Goal: Task Accomplishment & Management: Manage account settings

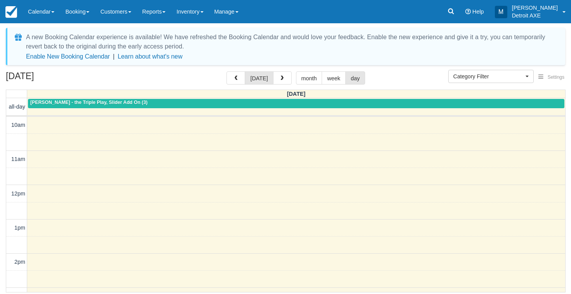
select select
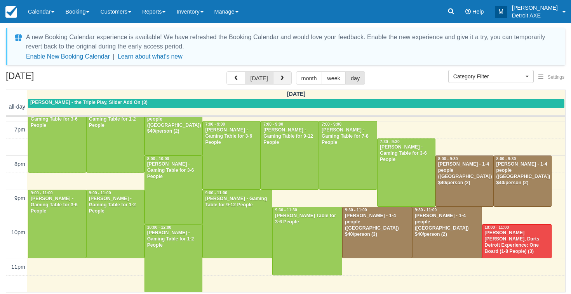
click at [284, 76] on button "button" at bounding box center [282, 77] width 19 height 13
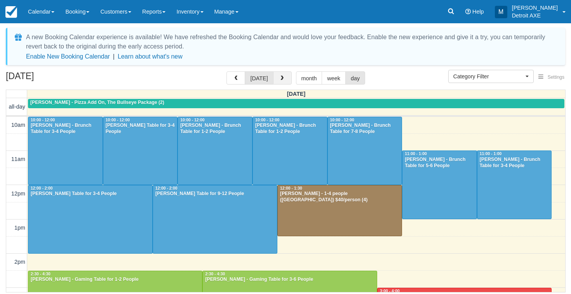
click at [284, 76] on button "button" at bounding box center [282, 77] width 19 height 13
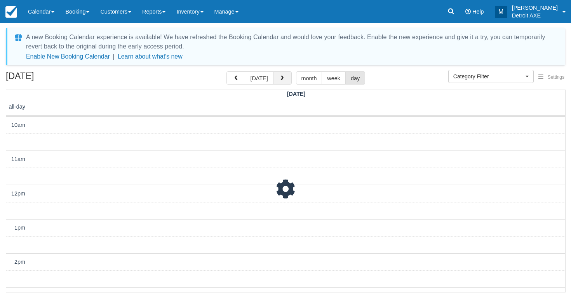
click at [284, 76] on button "button" at bounding box center [282, 77] width 19 height 13
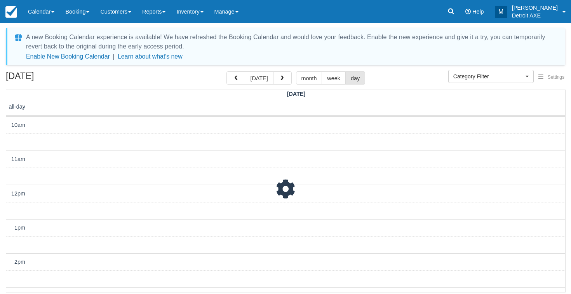
click at [284, 76] on button "button" at bounding box center [282, 77] width 19 height 13
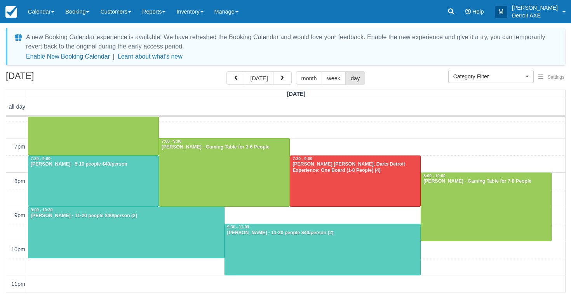
scroll to position [287, 0]
click at [241, 76] on button "button" at bounding box center [235, 77] width 19 height 13
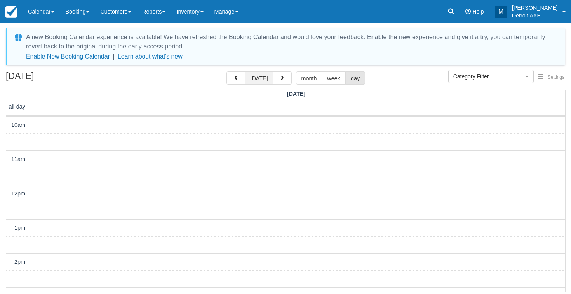
click at [256, 76] on button "today" at bounding box center [259, 77] width 28 height 13
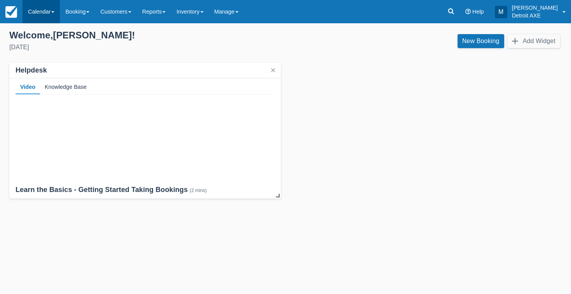
click at [35, 16] on link "Calendar" at bounding box center [41, 11] width 37 height 23
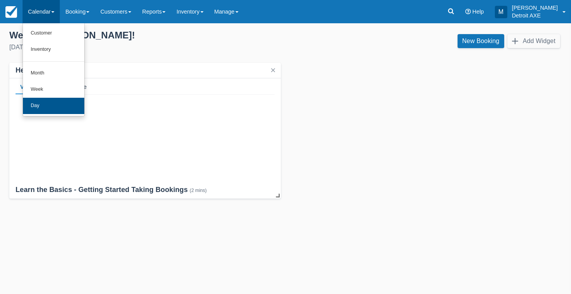
click at [51, 104] on link "Day" at bounding box center [53, 106] width 61 height 16
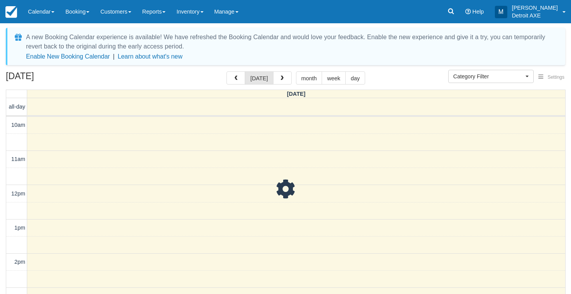
select select
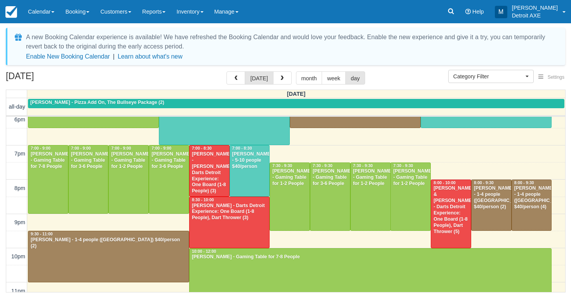
scroll to position [290, 0]
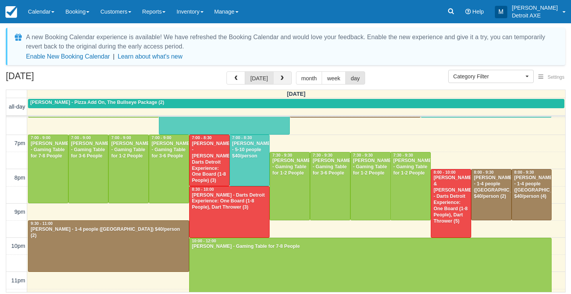
click at [275, 75] on button "button" at bounding box center [282, 77] width 19 height 13
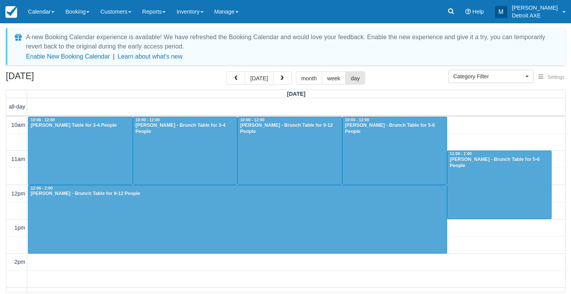
scroll to position [241, 0]
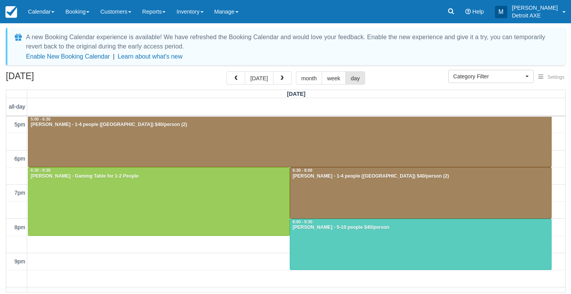
click at [373, 73] on div "[DATE] [DATE] month week day" at bounding box center [285, 79] width 559 height 17
click at [165, 73] on div "September 21, 2025 today month week day" at bounding box center [285, 79] width 559 height 17
click at [334, 246] on div at bounding box center [420, 244] width 261 height 51
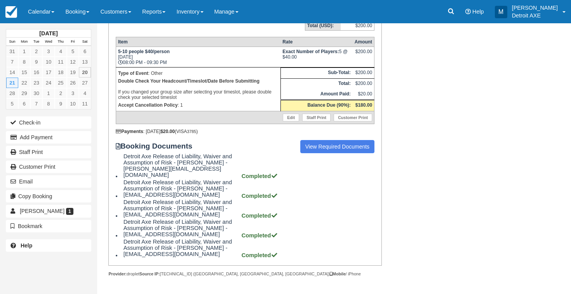
scroll to position [148, 0]
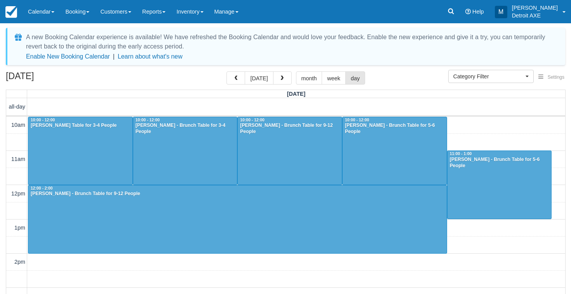
select select
